Goal: Information Seeking & Learning: Find specific page/section

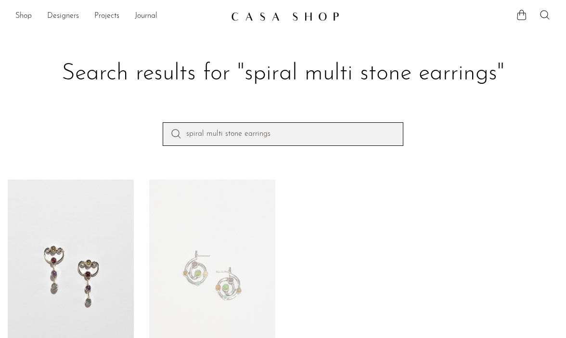
drag, startPoint x: 297, startPoint y: 139, endPoint x: 164, endPoint y: 159, distance: 134.5
click at [164, 159] on div "spiral multi stone earrings" at bounding box center [283, 150] width 566 height 57
drag, startPoint x: 281, startPoint y: 131, endPoint x: 181, endPoint y: 116, distance: 101.3
click at [181, 116] on section "Search results for "spiral multi stone earrings" spiral multi stone earring Mul…" at bounding box center [283, 246] width 566 height 443
type input "Statement circle earrings"
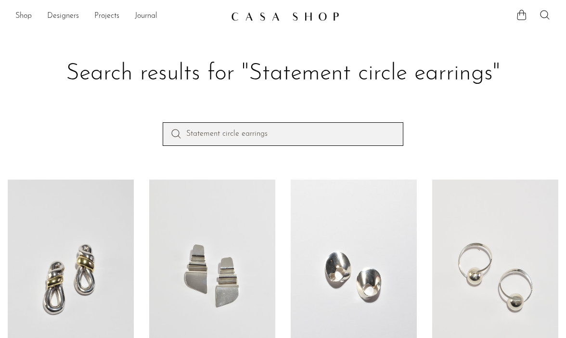
drag, startPoint x: 281, startPoint y: 134, endPoint x: 171, endPoint y: 95, distance: 116.7
type input "modernist malachite ring"
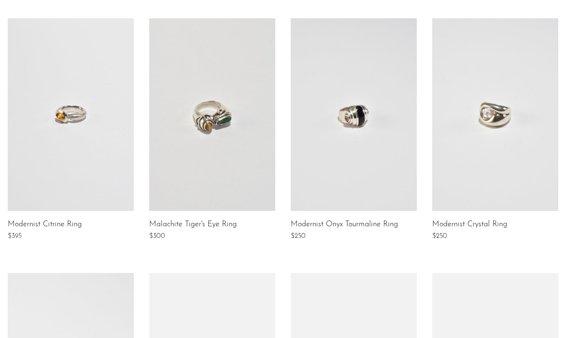
scroll to position [165, 0]
